Goal: Task Accomplishment & Management: Use online tool/utility

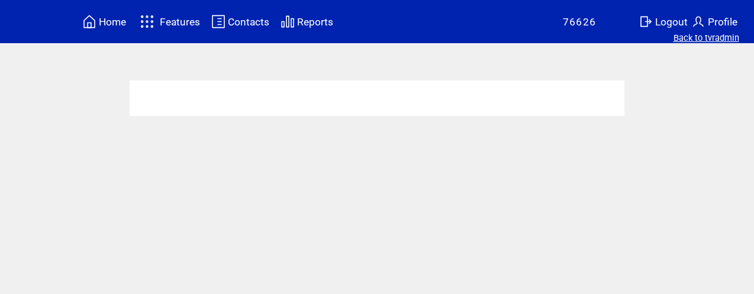
click at [689, 41] on link "Back to tvradmin" at bounding box center [706, 38] width 66 height 11
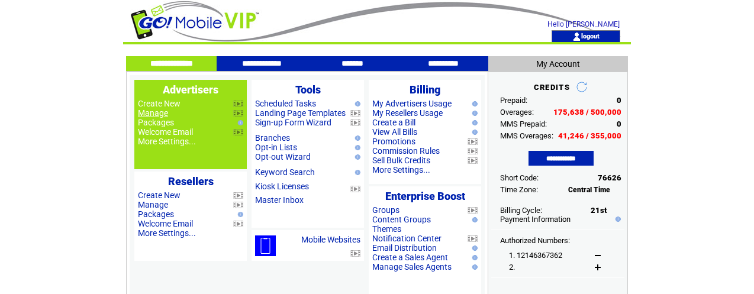
click at [151, 114] on link "Manage" at bounding box center [153, 112] width 30 height 9
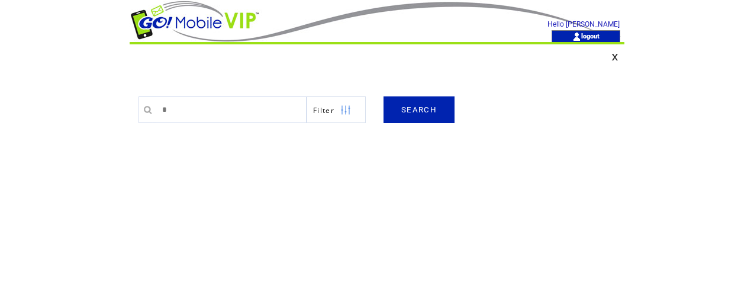
type input "******"
click at [425, 114] on link "SEARCH" at bounding box center [418, 109] width 71 height 27
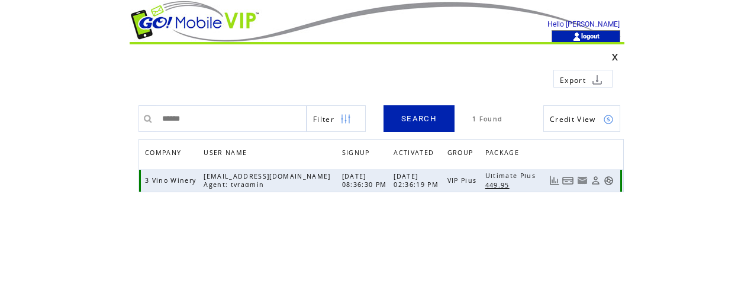
click at [608, 181] on link at bounding box center [608, 181] width 10 height 10
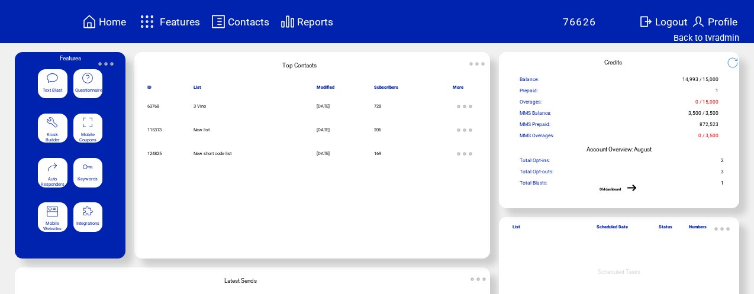
click at [173, 23] on span "Features" at bounding box center [180, 22] width 40 height 12
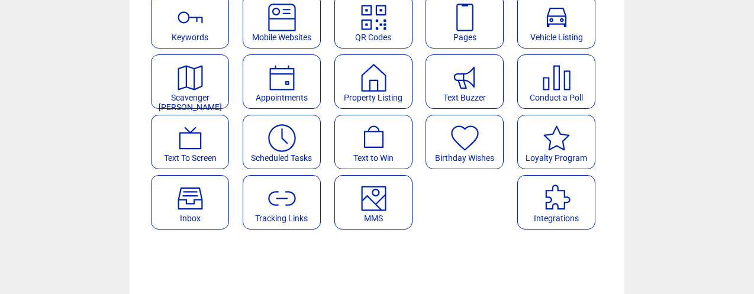
scroll to position [190, 0]
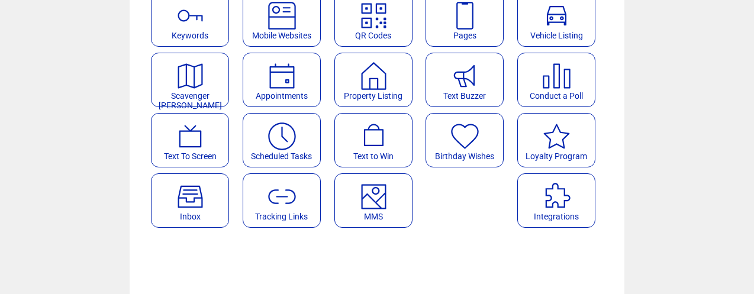
click at [396, 192] on featureicon at bounding box center [373, 192] width 77 height 27
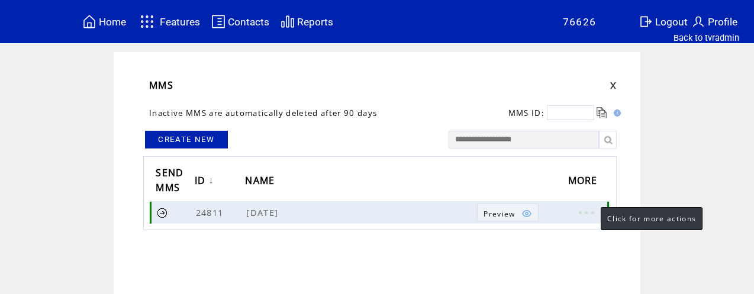
click at [589, 209] on link at bounding box center [585, 212] width 35 height 15
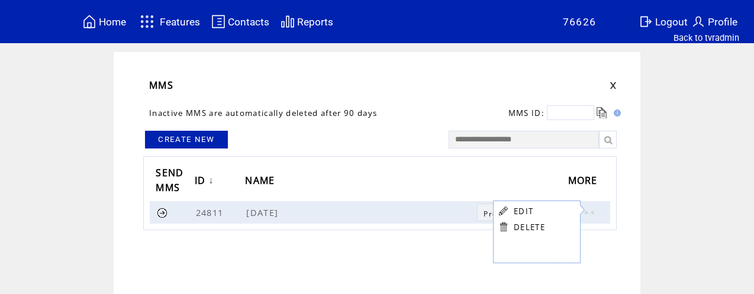
click at [528, 207] on link "EDIT" at bounding box center [524, 211] width 20 height 11
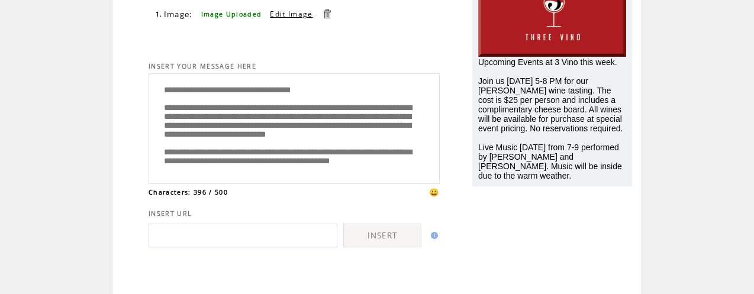
scroll to position [183, 0]
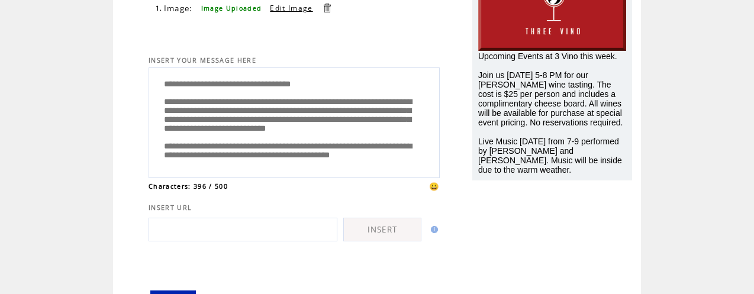
drag, startPoint x: 163, startPoint y: 219, endPoint x: 331, endPoint y: 225, distance: 168.2
click at [363, 267] on tbody "**********" at bounding box center [294, 106] width 291 height 441
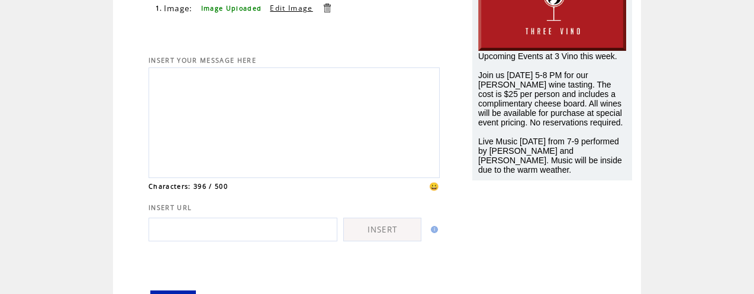
scroll to position [0, 0]
paste textarea "**********"
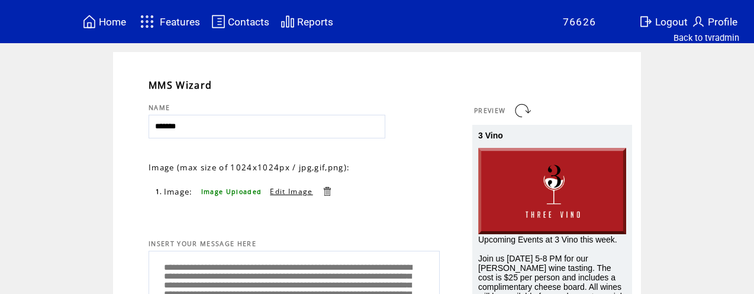
type textarea "**********"
click at [522, 111] on link at bounding box center [522, 110] width 19 height 19
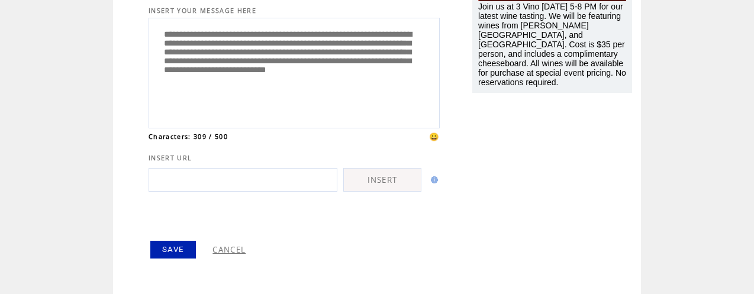
scroll to position [235, 0]
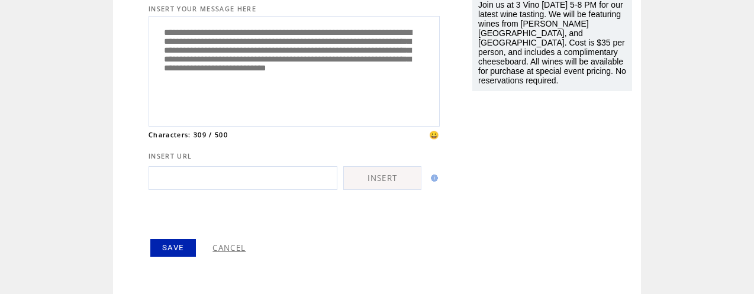
click at [177, 249] on link "SAVE" at bounding box center [173, 248] width 46 height 18
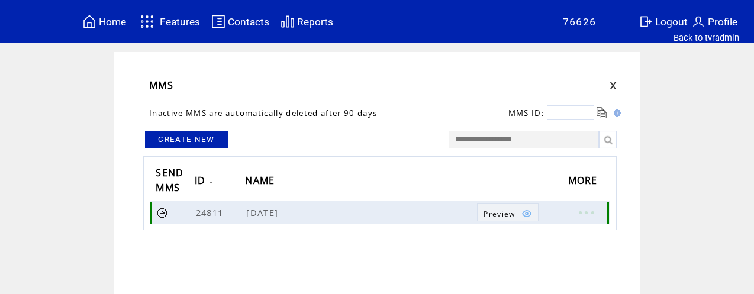
click at [163, 210] on link at bounding box center [162, 212] width 11 height 11
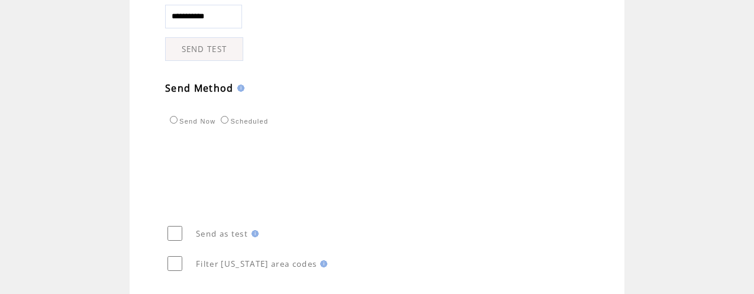
scroll to position [377, 0]
click at [208, 49] on link "SEND TEST" at bounding box center [204, 47] width 78 height 24
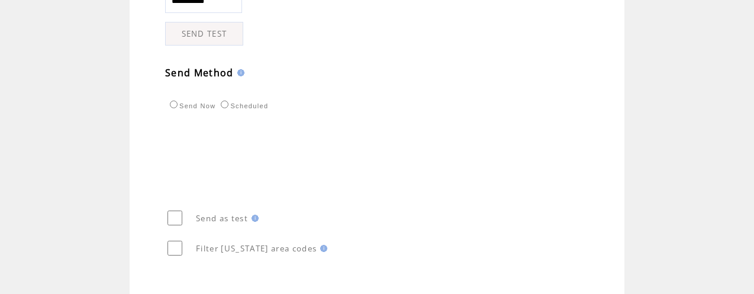
scroll to position [415, 0]
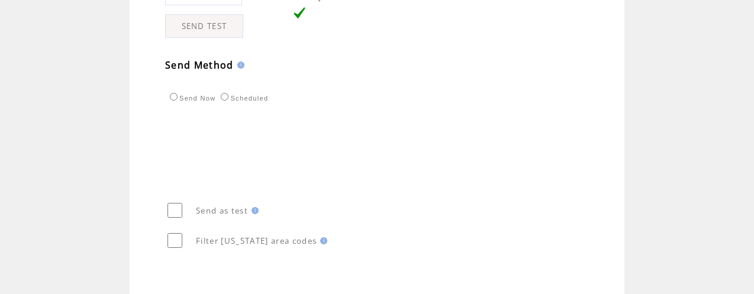
scroll to position [485, 0]
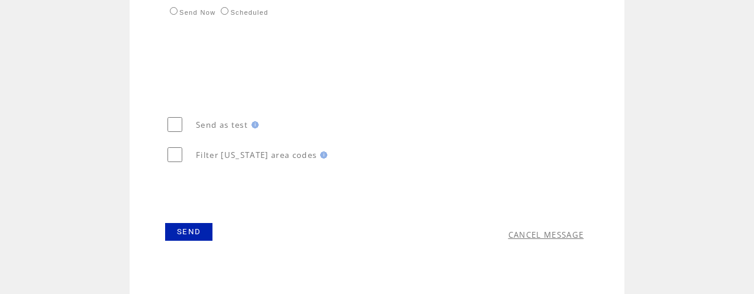
click at [188, 230] on link "SEND" at bounding box center [188, 232] width 47 height 18
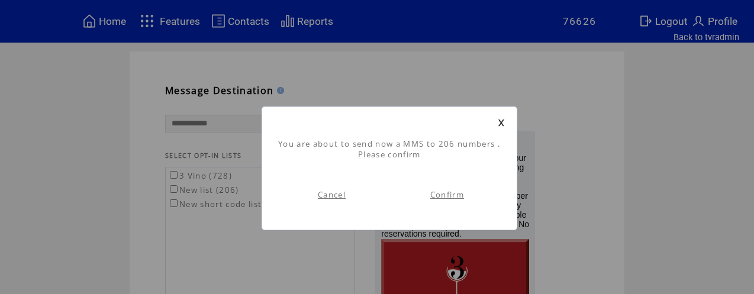
scroll to position [1, 0]
click at [444, 196] on link "Confirm" at bounding box center [447, 194] width 34 height 11
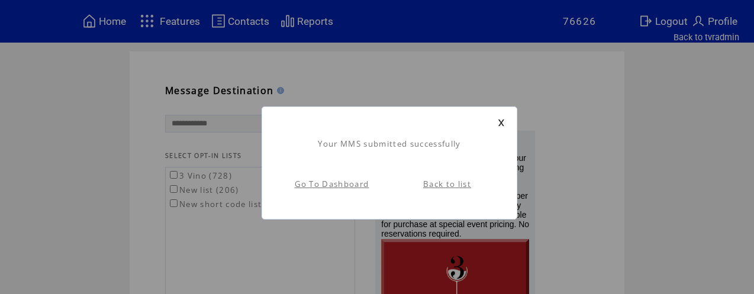
scroll to position [1, 0]
click at [354, 186] on link "Go To Dashboard" at bounding box center [332, 184] width 75 height 11
